Goal: Register for event/course

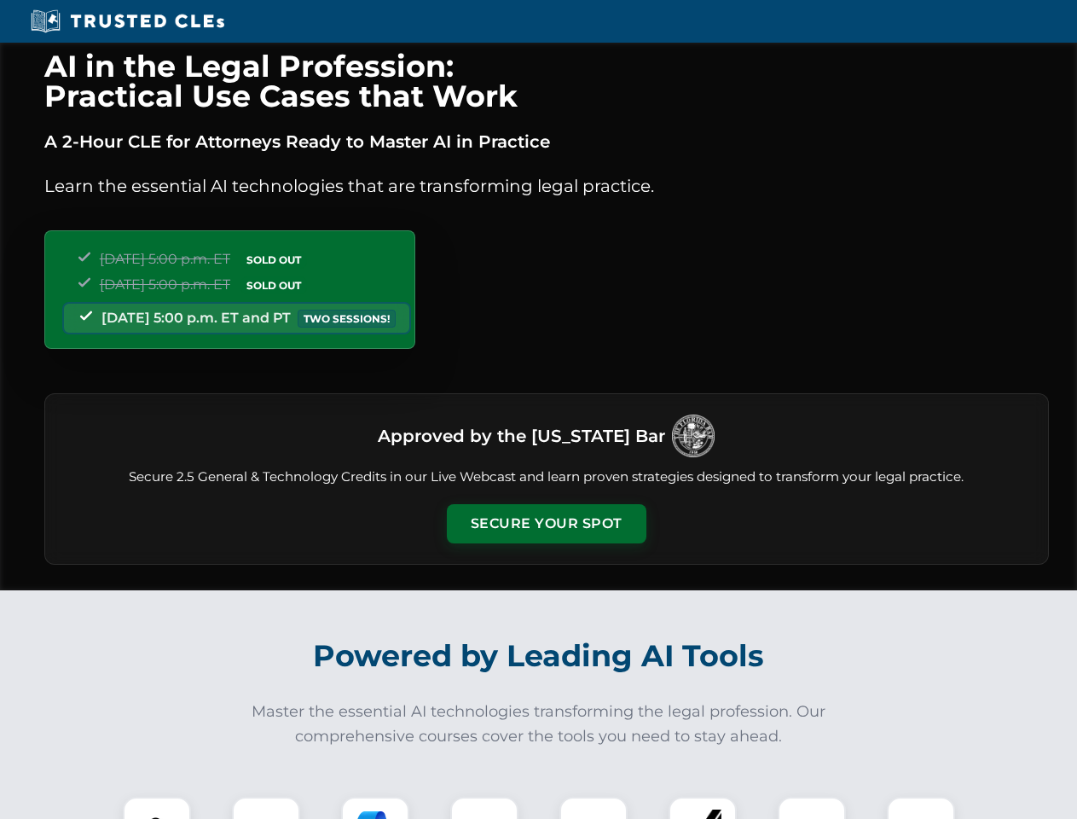
click at [546, 524] on button "Secure Your Spot" at bounding box center [547, 523] width 200 height 39
click at [157, 808] on img at bounding box center [156, 830] width 49 height 49
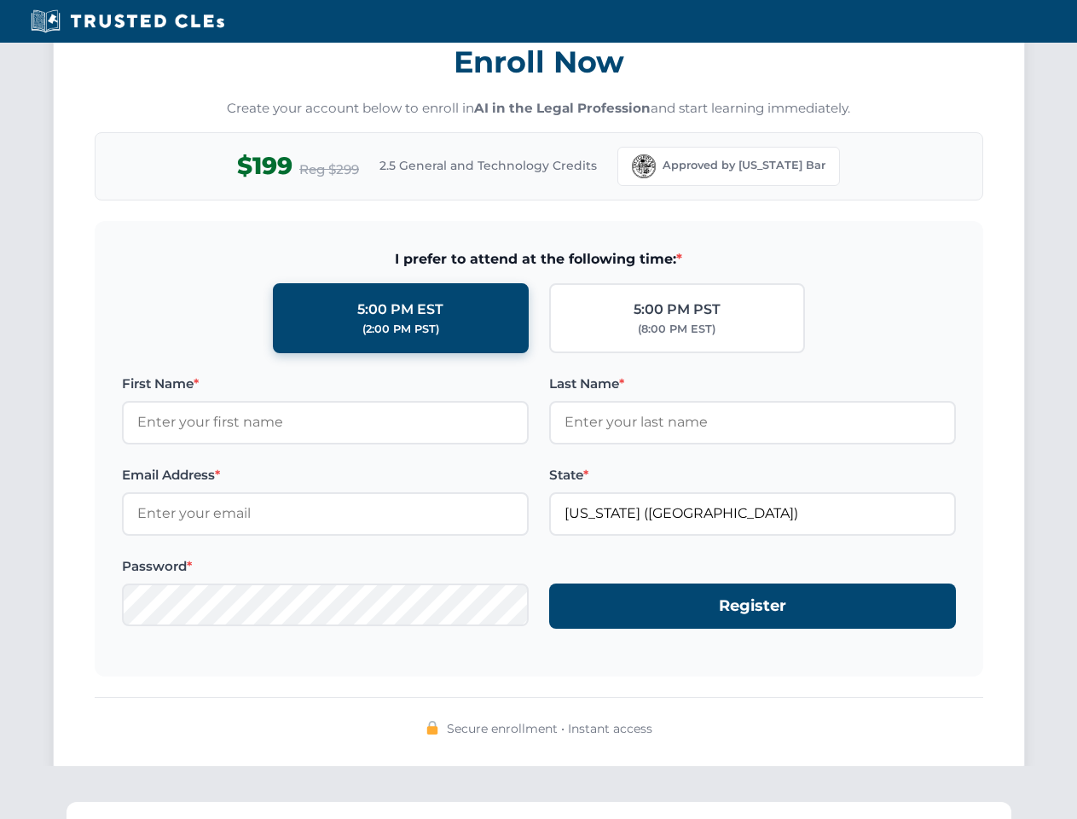
scroll to position [1674, 0]
